Goal: Task Accomplishment & Management: Manage account settings

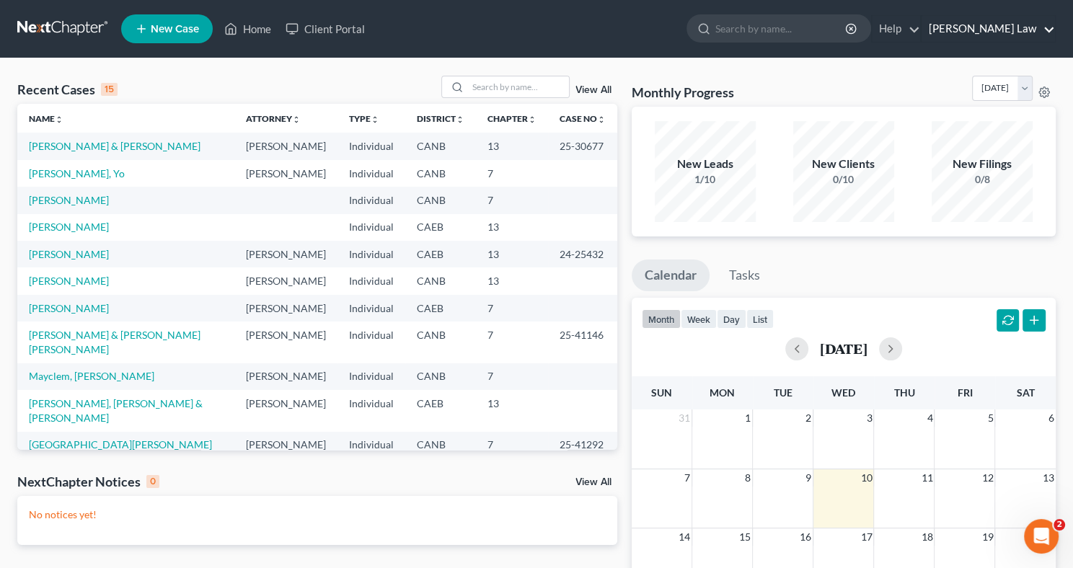
click at [985, 27] on link "[PERSON_NAME] Law" at bounding box center [987, 29] width 133 height 26
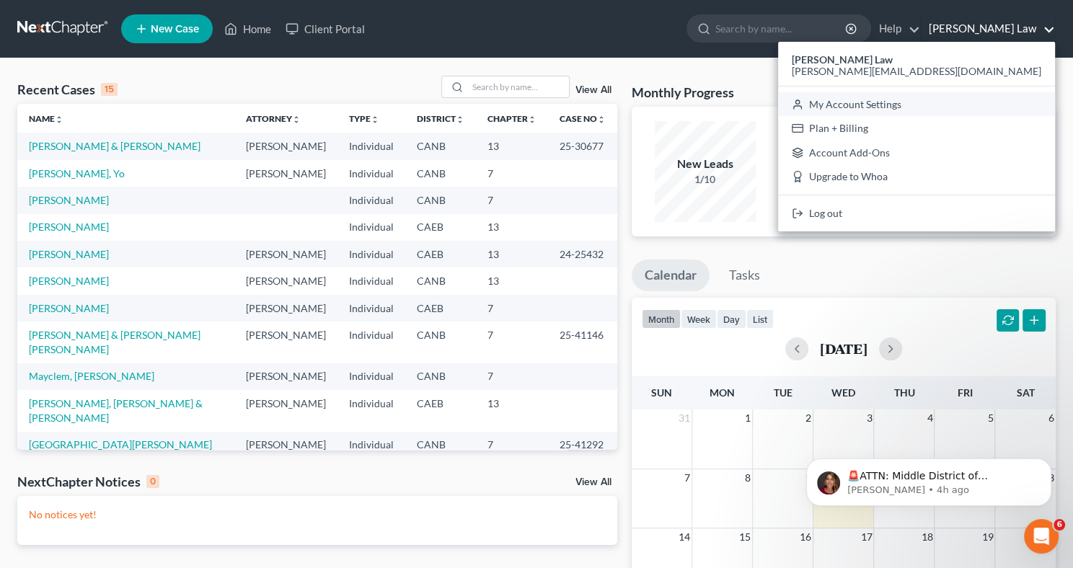
click at [964, 109] on link "My Account Settings" at bounding box center [916, 104] width 277 height 25
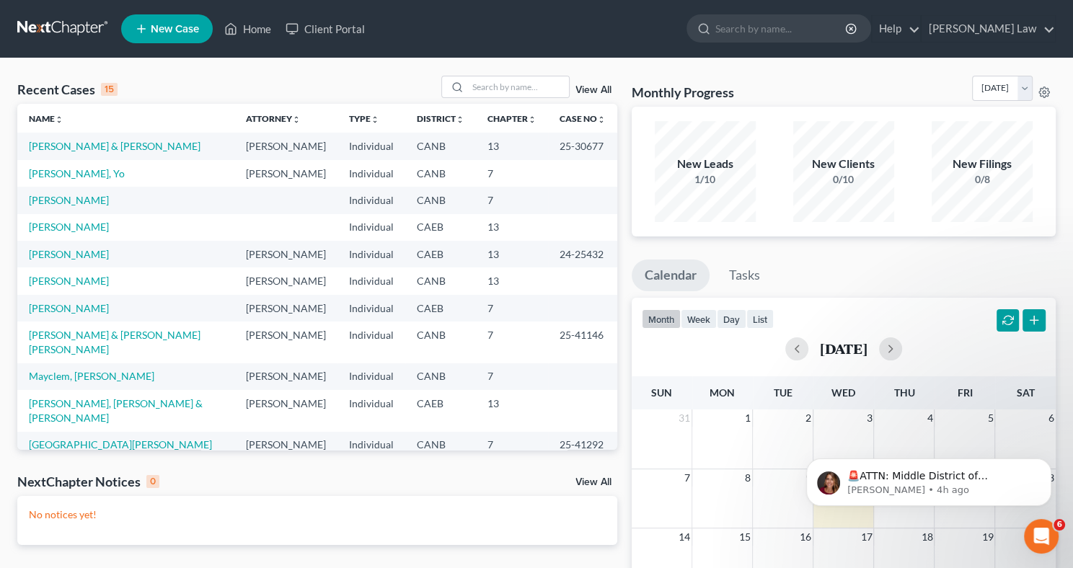
select select "29"
select select "4"
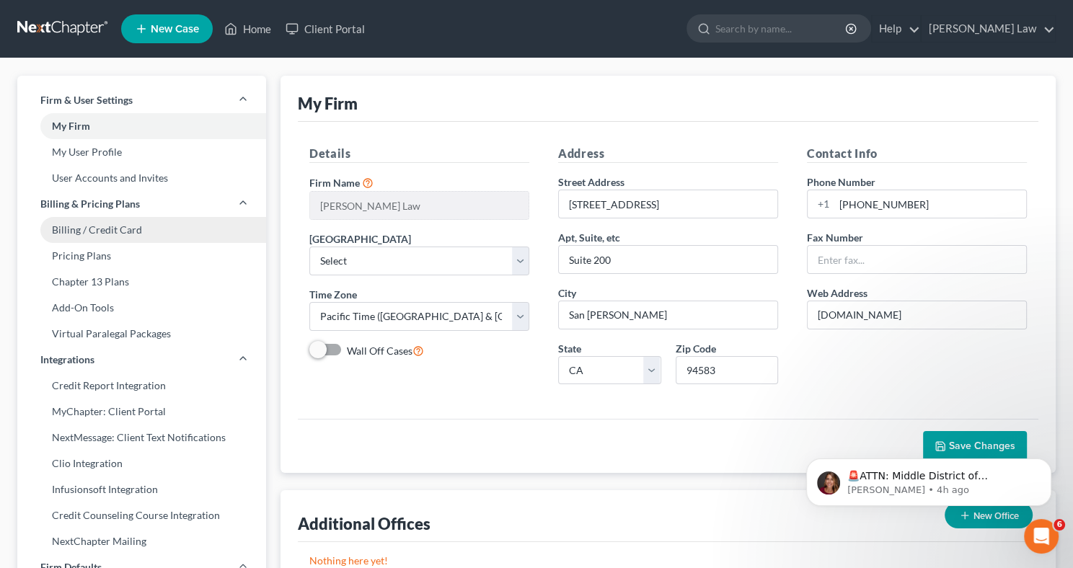
click at [124, 234] on link "Billing / Credit Card" at bounding box center [141, 230] width 249 height 26
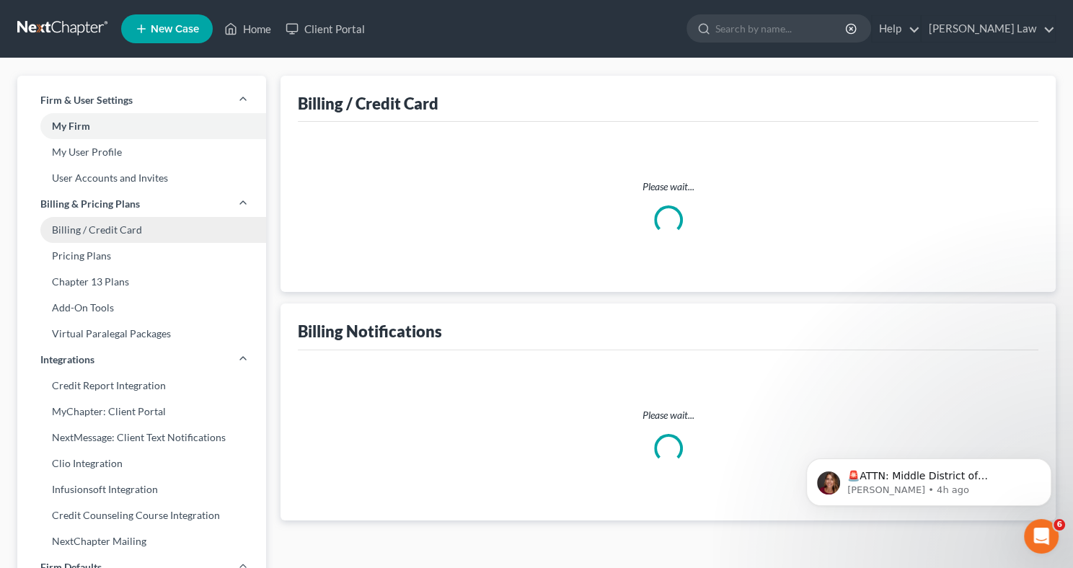
select select "4"
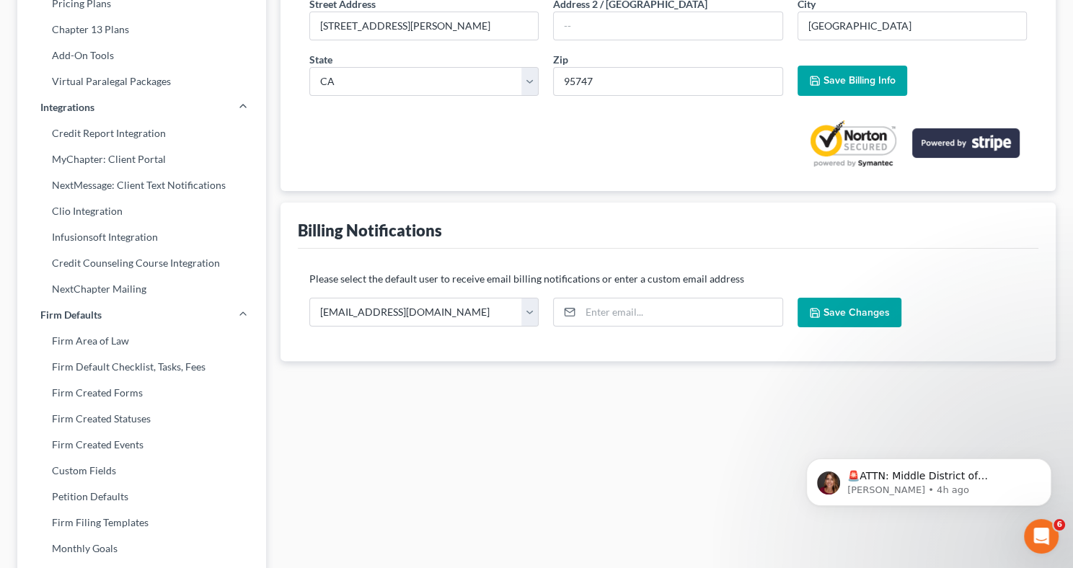
scroll to position [258, 0]
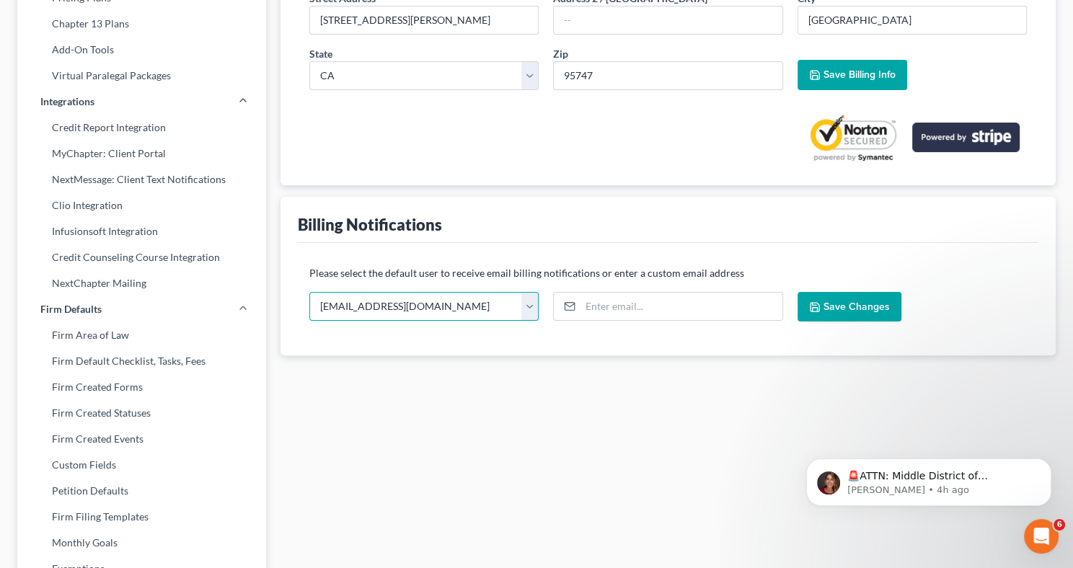
click at [444, 304] on select "[EMAIL_ADDRESS][DOMAIN_NAME] [PERSON_NAME][EMAIL_ADDRESS][DOMAIN_NAME] [PERSON_…" at bounding box center [423, 306] width 229 height 29
click at [309, 292] on select "[EMAIL_ADDRESS][DOMAIN_NAME] [PERSON_NAME][EMAIL_ADDRESS][DOMAIN_NAME] [PERSON_…" at bounding box center [423, 306] width 229 height 29
click at [453, 304] on select "[EMAIL_ADDRESS][DOMAIN_NAME] [PERSON_NAME][EMAIL_ADDRESS][DOMAIN_NAME] [PERSON_…" at bounding box center [423, 306] width 229 height 29
click at [309, 292] on select "[EMAIL_ADDRESS][DOMAIN_NAME] [PERSON_NAME][EMAIL_ADDRESS][DOMAIN_NAME] [PERSON_…" at bounding box center [423, 306] width 229 height 29
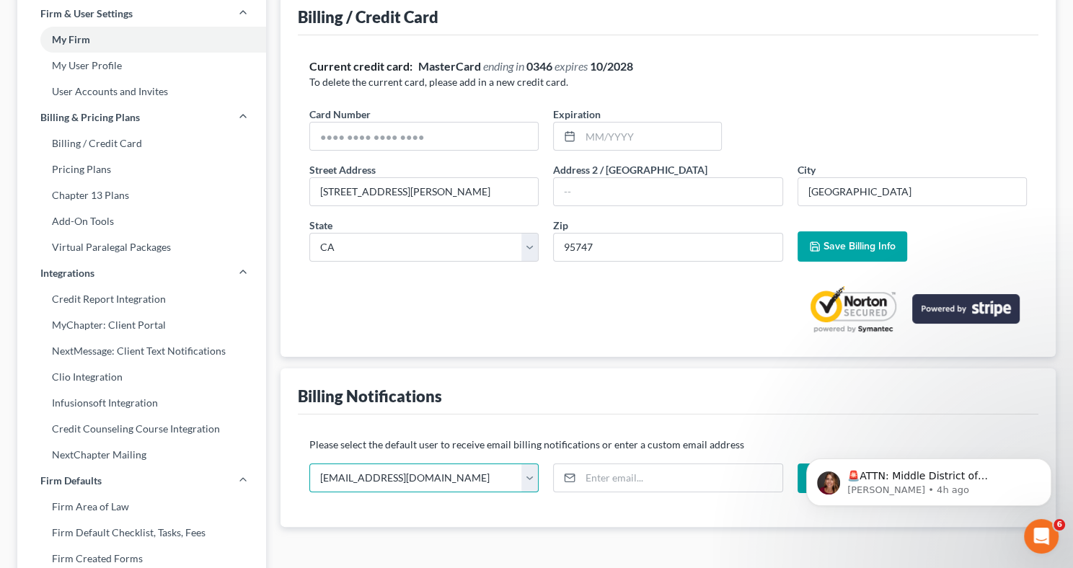
scroll to position [0, 0]
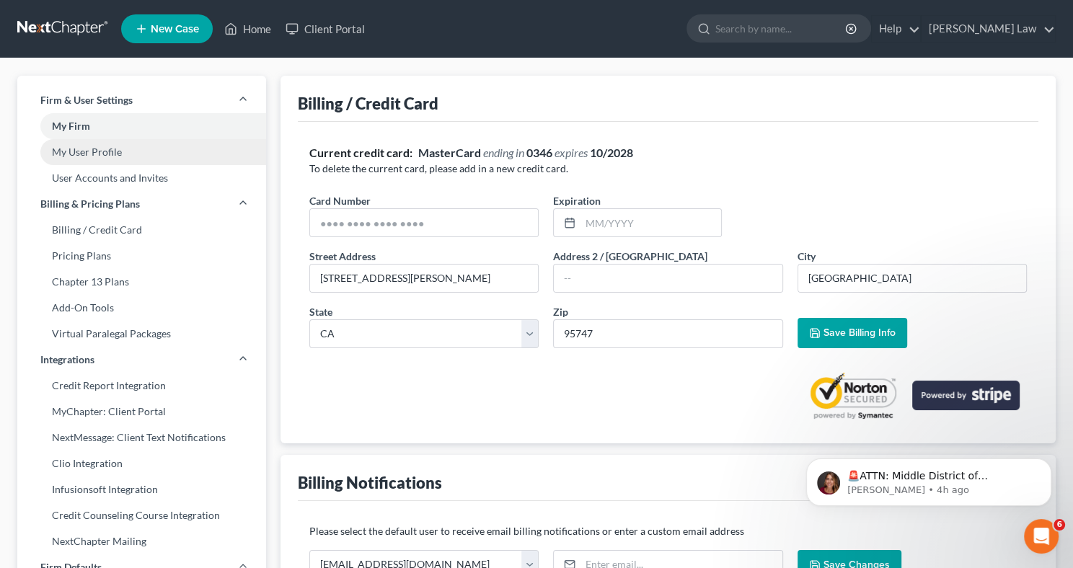
click at [117, 151] on link "My User Profile" at bounding box center [141, 152] width 249 height 26
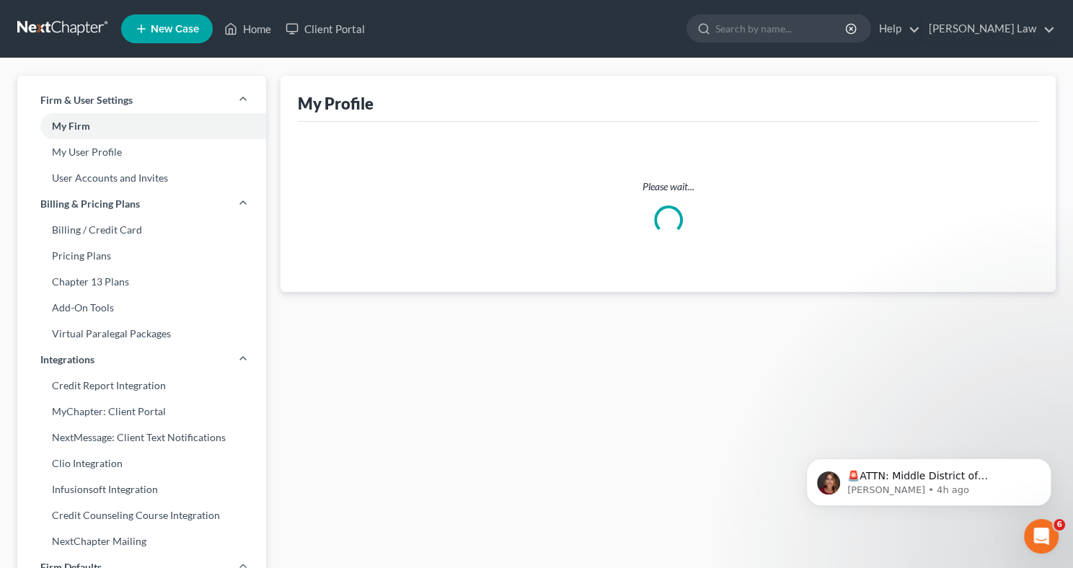
select select "4"
select select "9"
select select "paralegal"
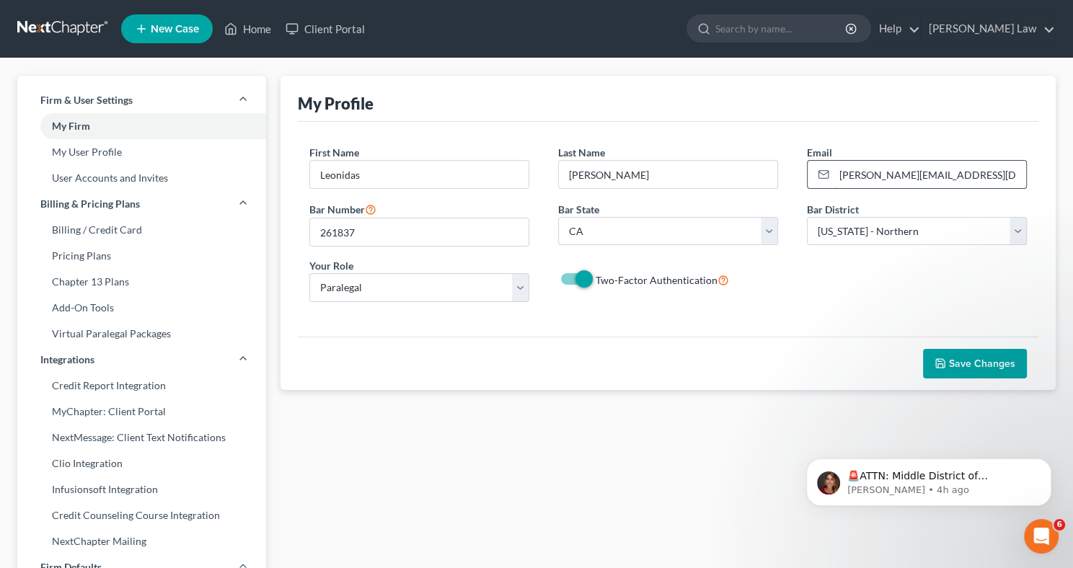
click at [974, 181] on input "[PERSON_NAME][EMAIL_ADDRESS][DOMAIN_NAME]" at bounding box center [930, 174] width 192 height 27
drag, startPoint x: 974, startPoint y: 181, endPoint x: 838, endPoint y: 177, distance: 135.6
click at [838, 177] on input "[PERSON_NAME][EMAIL_ADDRESS][DOMAIN_NAME]" at bounding box center [930, 174] width 192 height 27
